Goal: Find specific fact

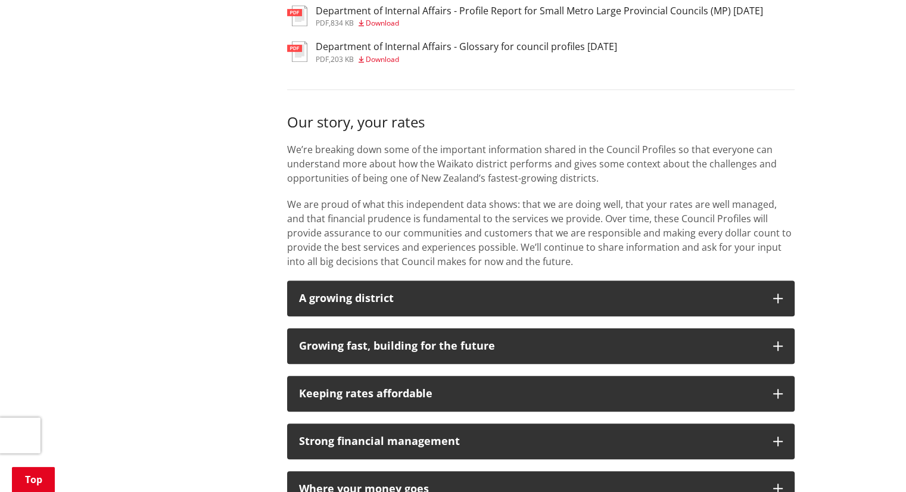
scroll to position [641, 0]
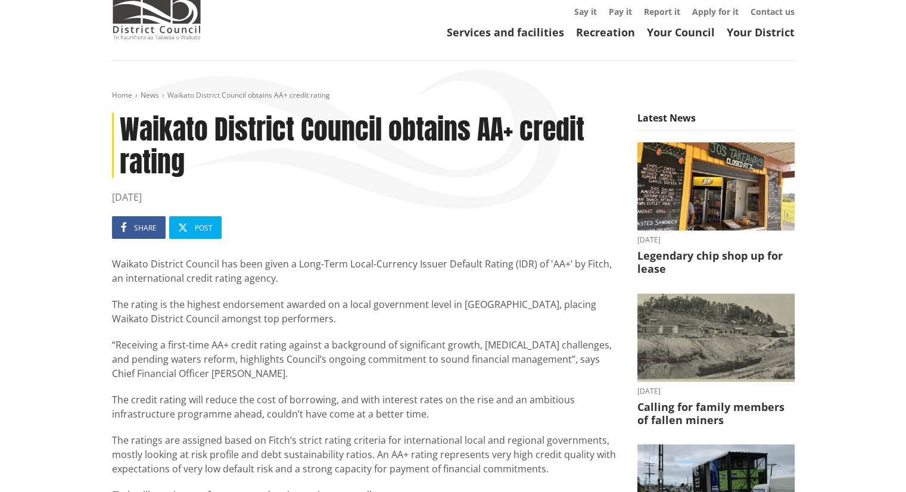
scroll to position [92, 0]
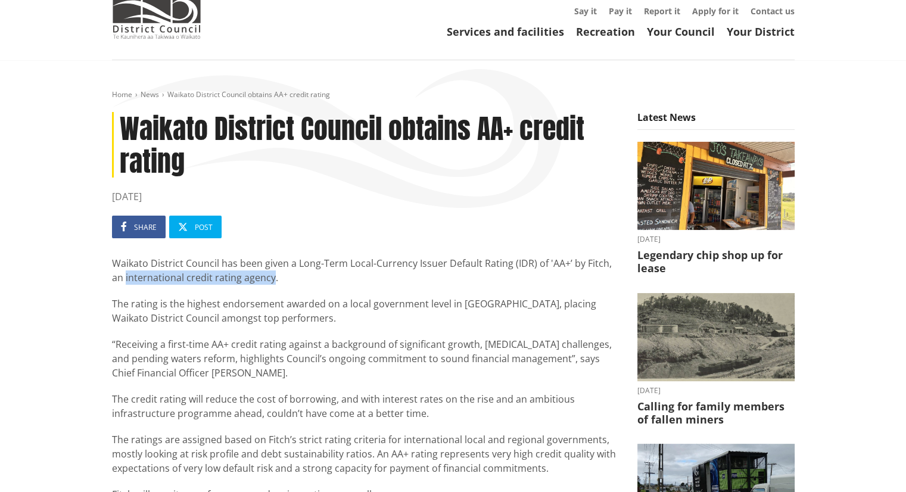
drag, startPoint x: 259, startPoint y: 276, endPoint x: 107, endPoint y: 275, distance: 152.4
click at [107, 275] on div "Waikato District Council obtains AA+ credit rating [DATE] Share Post Waikato Di…" at bounding box center [365, 435] width 525 height 646
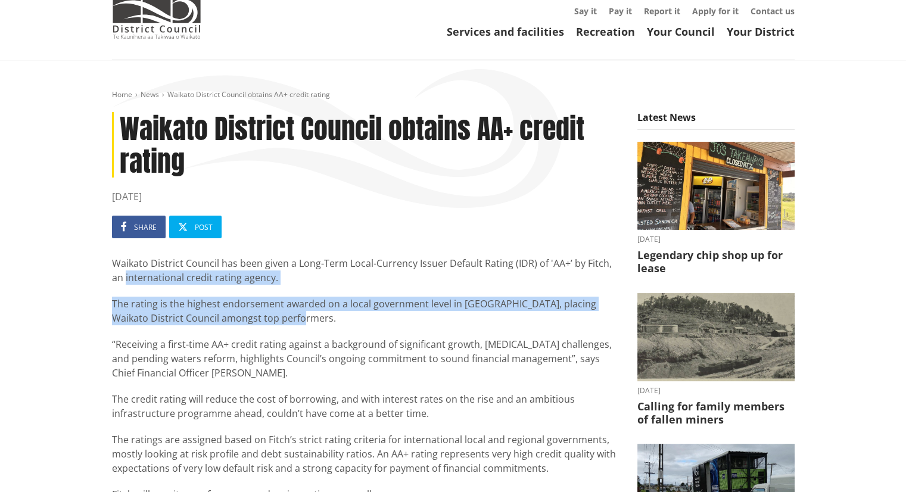
drag, startPoint x: 300, startPoint y: 319, endPoint x: 104, endPoint y: 280, distance: 199.8
click at [104, 280] on div "Waikato District Council obtains AA+ credit rating [DATE] Share Post Waikato Di…" at bounding box center [365, 435] width 525 height 646
copy div "international credit rating agency. The rating is the highest endorsement award…"
